Goal: Register for event/course

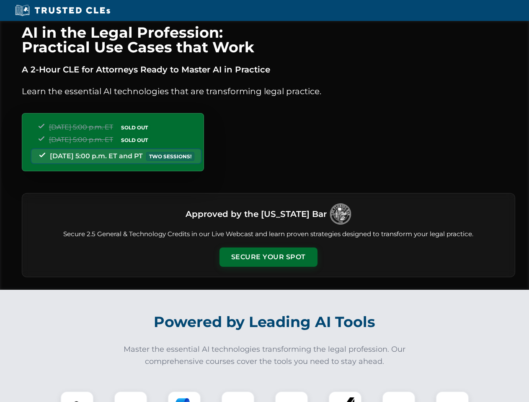
click at [268, 257] on button "Secure Your Spot" at bounding box center [268, 256] width 98 height 19
click at [77, 396] on img at bounding box center [77, 408] width 24 height 24
